Goal: Information Seeking & Learning: Check status

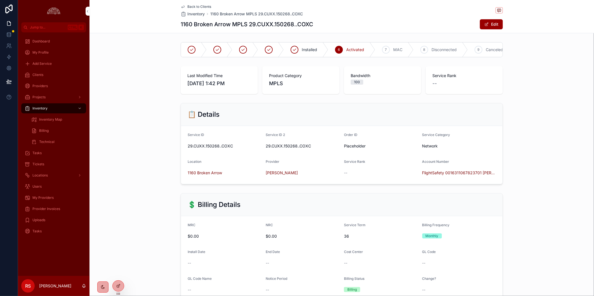
scroll to position [466, 0]
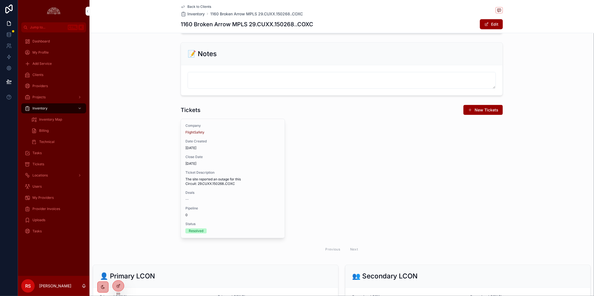
click at [456, 160] on div "Company FlightSafety Date Created [DATE] Close Date [DATE] Ticket Description T…" at bounding box center [342, 187] width 322 height 137
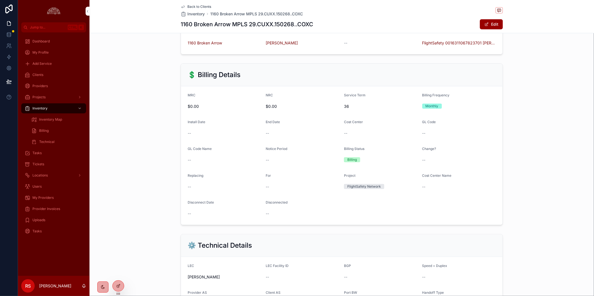
scroll to position [62, 0]
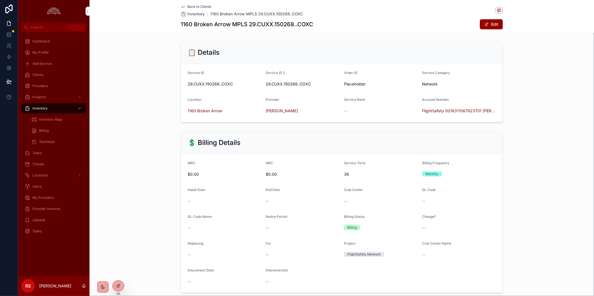
click at [561, 134] on div "💲 Billing Details MRC $0.00 NRC $0.00 Service Term 36 Billing Frequency Monthly…" at bounding box center [341, 212] width 504 height 166
click at [54, 211] on span "Provider Invoices" at bounding box center [46, 209] width 28 height 4
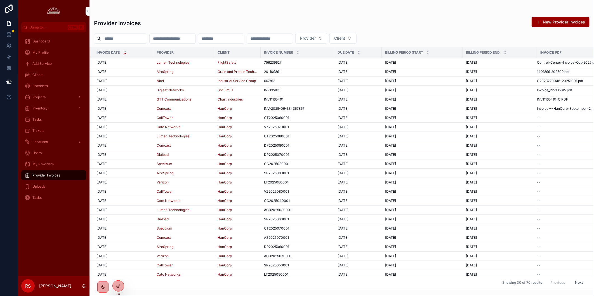
click at [131, 64] on div "[DATE] [DATE]" at bounding box center [122, 62] width 53 height 4
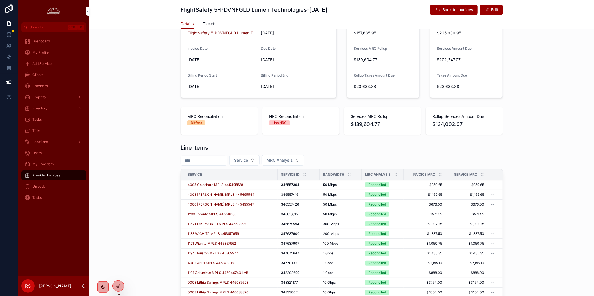
scroll to position [186, 0]
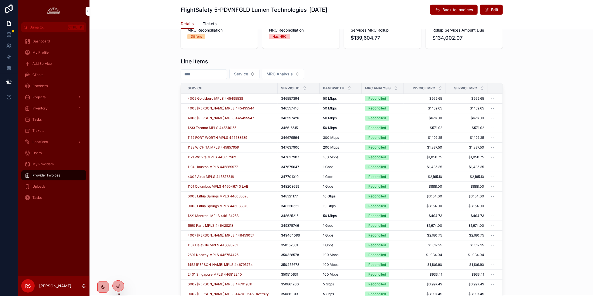
click at [438, 86] on icon "scrollable content" at bounding box center [440, 87] width 4 height 4
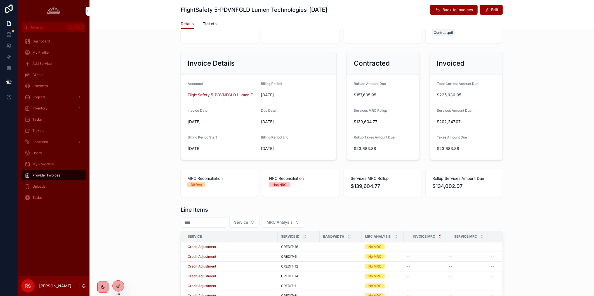
scroll to position [186, 0]
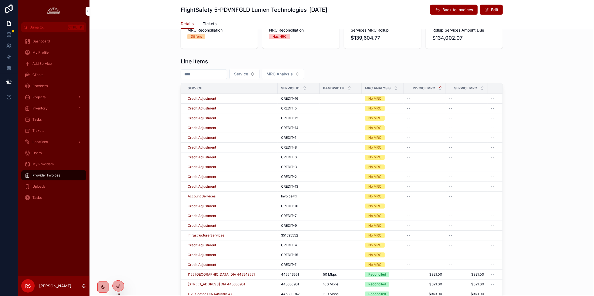
click at [394, 87] on icon "scrollable content" at bounding box center [396, 87] width 4 height 4
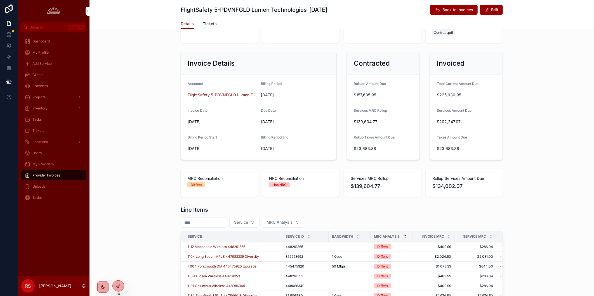
scroll to position [186, 0]
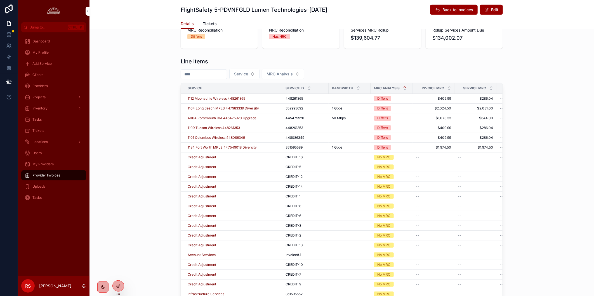
drag, startPoint x: 150, startPoint y: 235, endPoint x: 210, endPoint y: 215, distance: 62.9
click at [150, 235] on div "Line Items Service MRC Analysis Service Service ID Bandwidth MRC Analysis Invoi…" at bounding box center [341, 182] width 504 height 255
click at [549, 169] on div "Line Items Service MRC Analysis Service Service ID Bandwidth MRC Analysis Invoi…" at bounding box center [341, 182] width 504 height 255
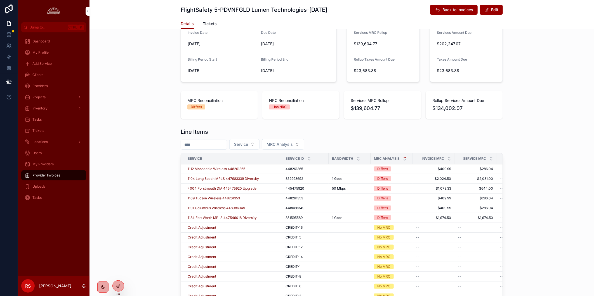
scroll to position [217, 0]
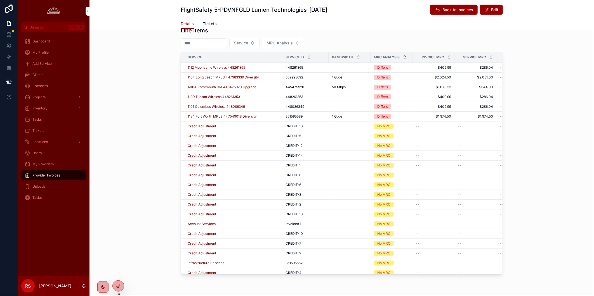
drag, startPoint x: 122, startPoint y: 221, endPoint x: 124, endPoint y: 237, distance: 15.2
click at [122, 221] on div "Line Items Service MRC Analysis Service Service ID Bandwidth MRC Analysis Invoi…" at bounding box center [341, 151] width 504 height 255
click at [529, 192] on div "Line Items Service MRC Analysis Service Service ID Bandwidth MRC Analysis Invoi…" at bounding box center [341, 151] width 504 height 255
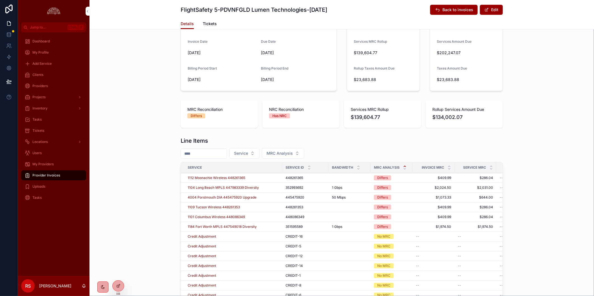
scroll to position [0, 0]
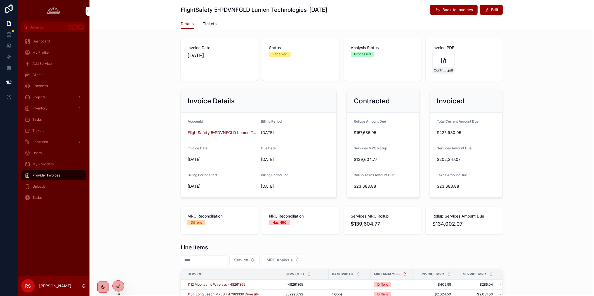
click at [110, 213] on div "MRC Reconciliation Differs NRC Reconciliation Has NRC Services MRC Rollup $139,…" at bounding box center [341, 221] width 504 height 32
click at [554, 192] on div "Invoice Details Account# FlightSafety 5-PDVNFGLD Lumen Technologies Billing Per…" at bounding box center [341, 144] width 504 height 113
